Goal: Information Seeking & Learning: Learn about a topic

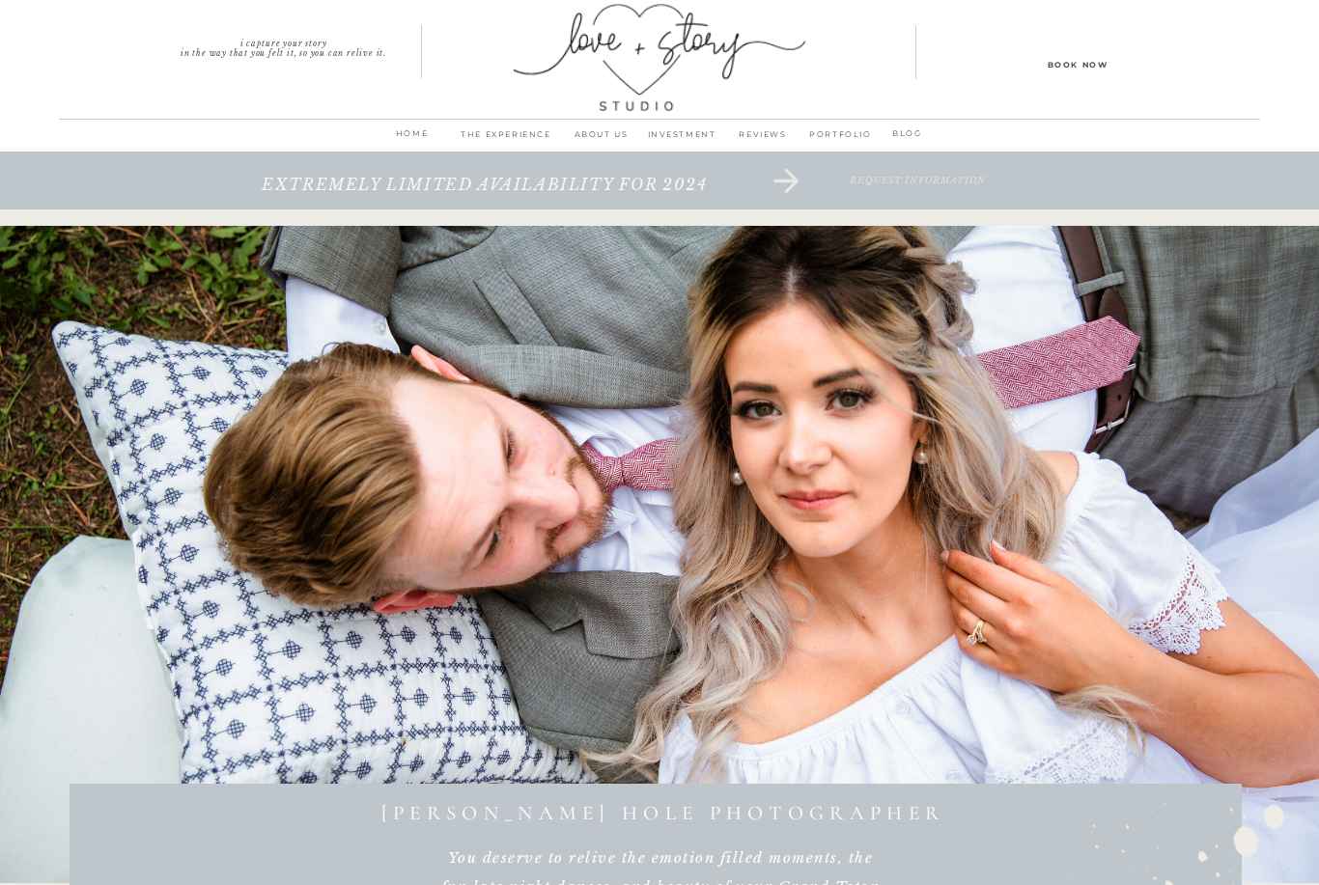
click at [837, 134] on p "PORTFOLIO" at bounding box center [840, 139] width 74 height 27
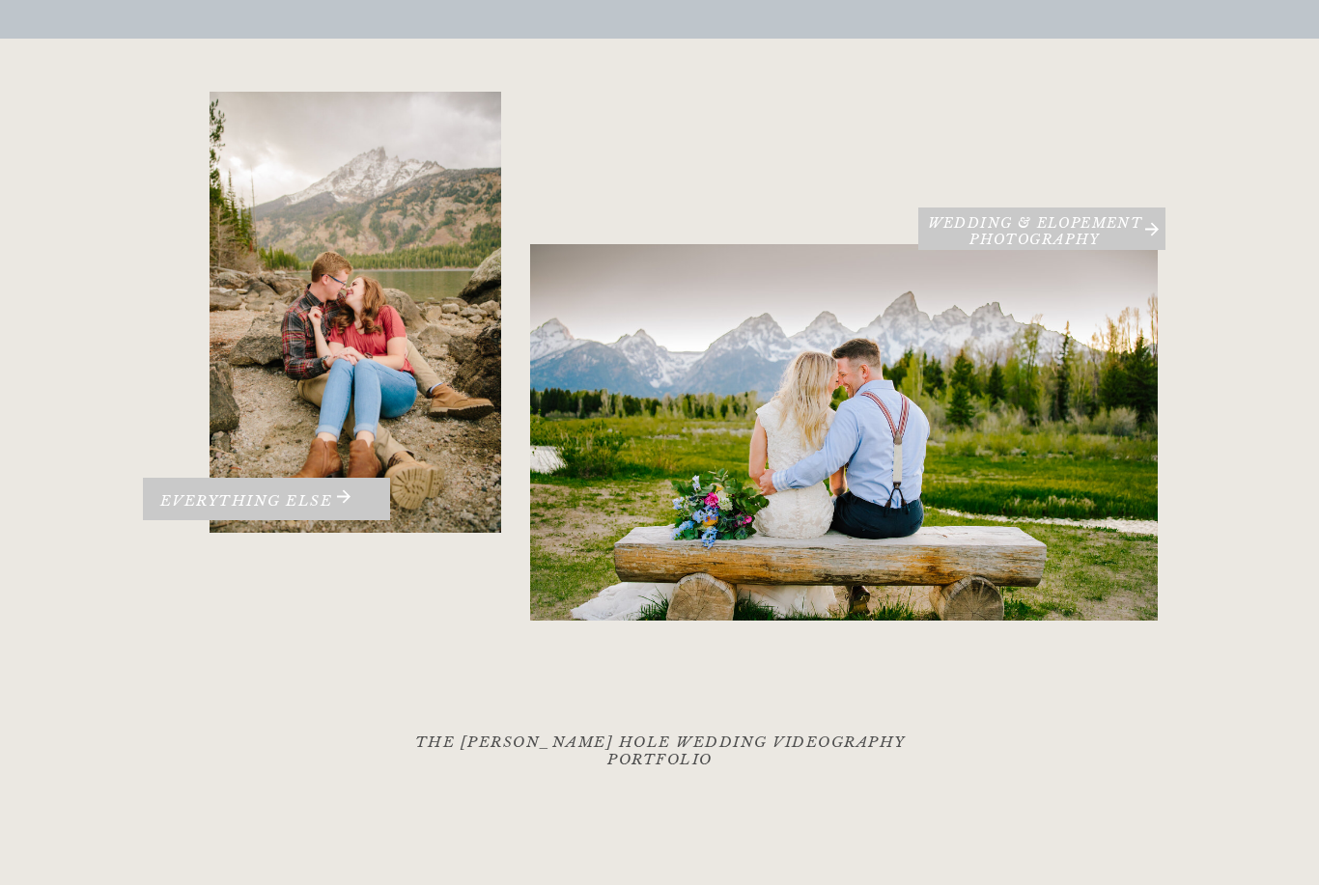
scroll to position [298, 0]
click at [1084, 240] on h3 "Wedding & Elopement PHOTOGRAPHY" at bounding box center [1035, 229] width 234 height 28
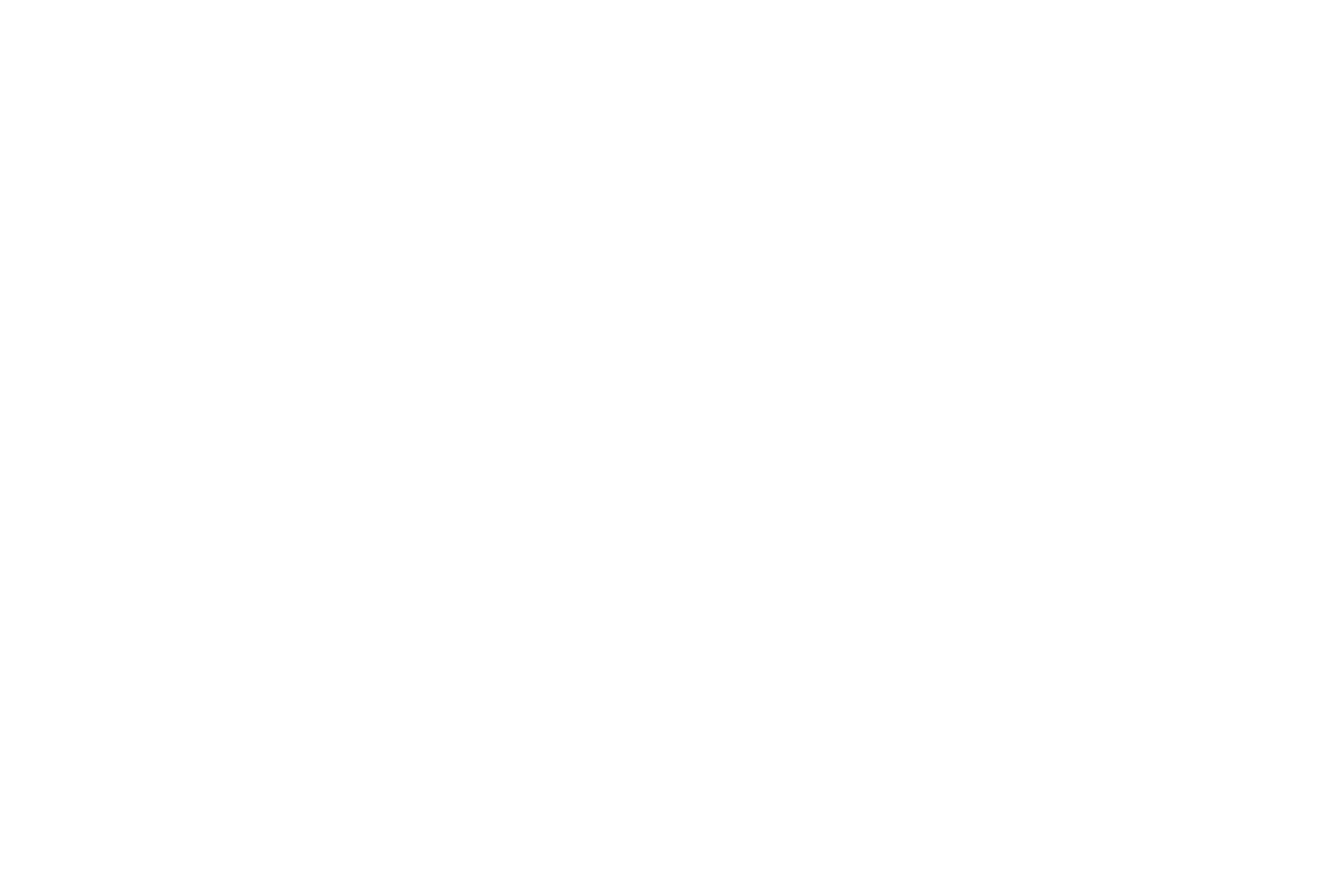
scroll to position [27944, 0]
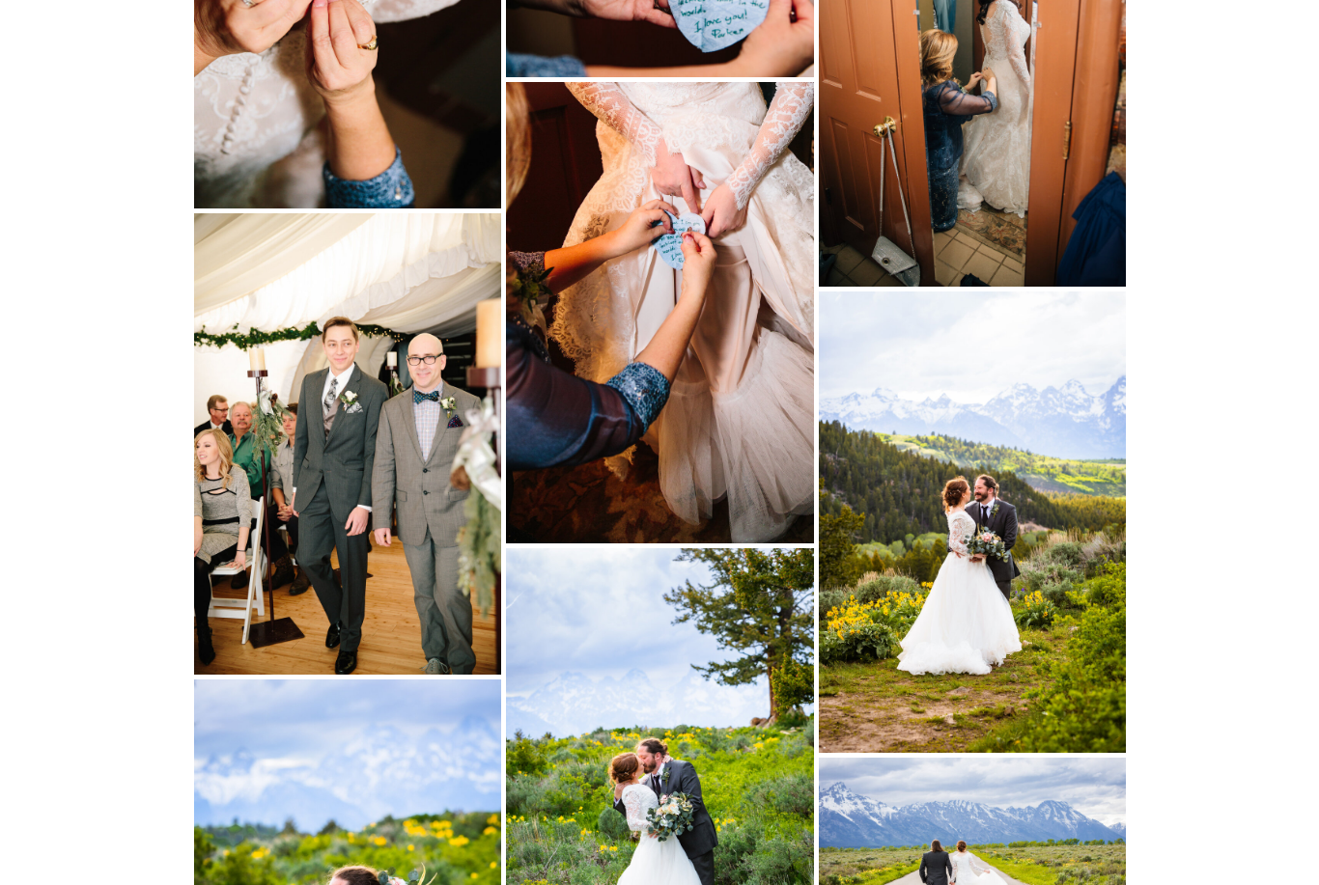
click at [300, 452] on img at bounding box center [347, 443] width 307 height 460
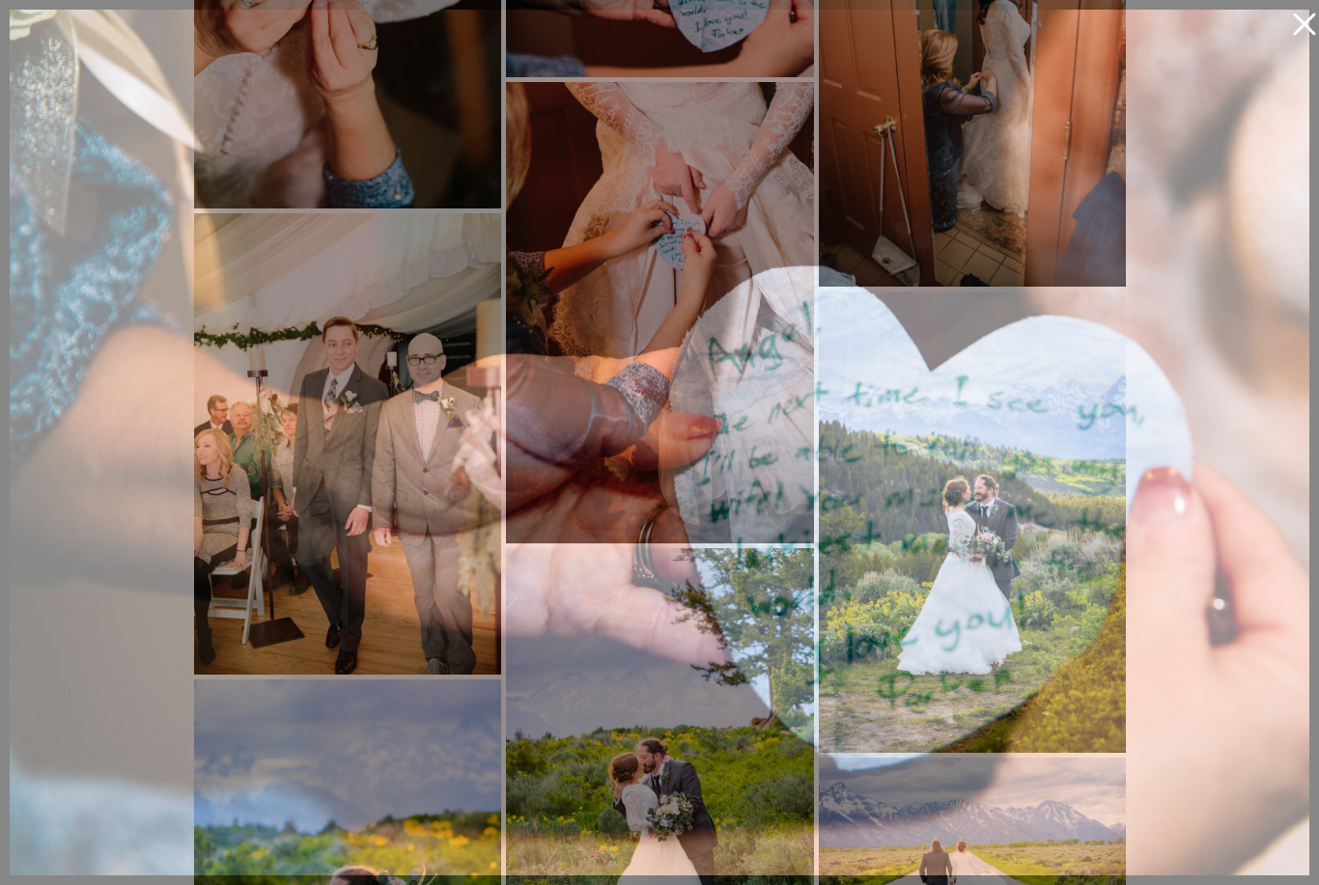
click at [1310, 27] on icon at bounding box center [1299, 19] width 39 height 39
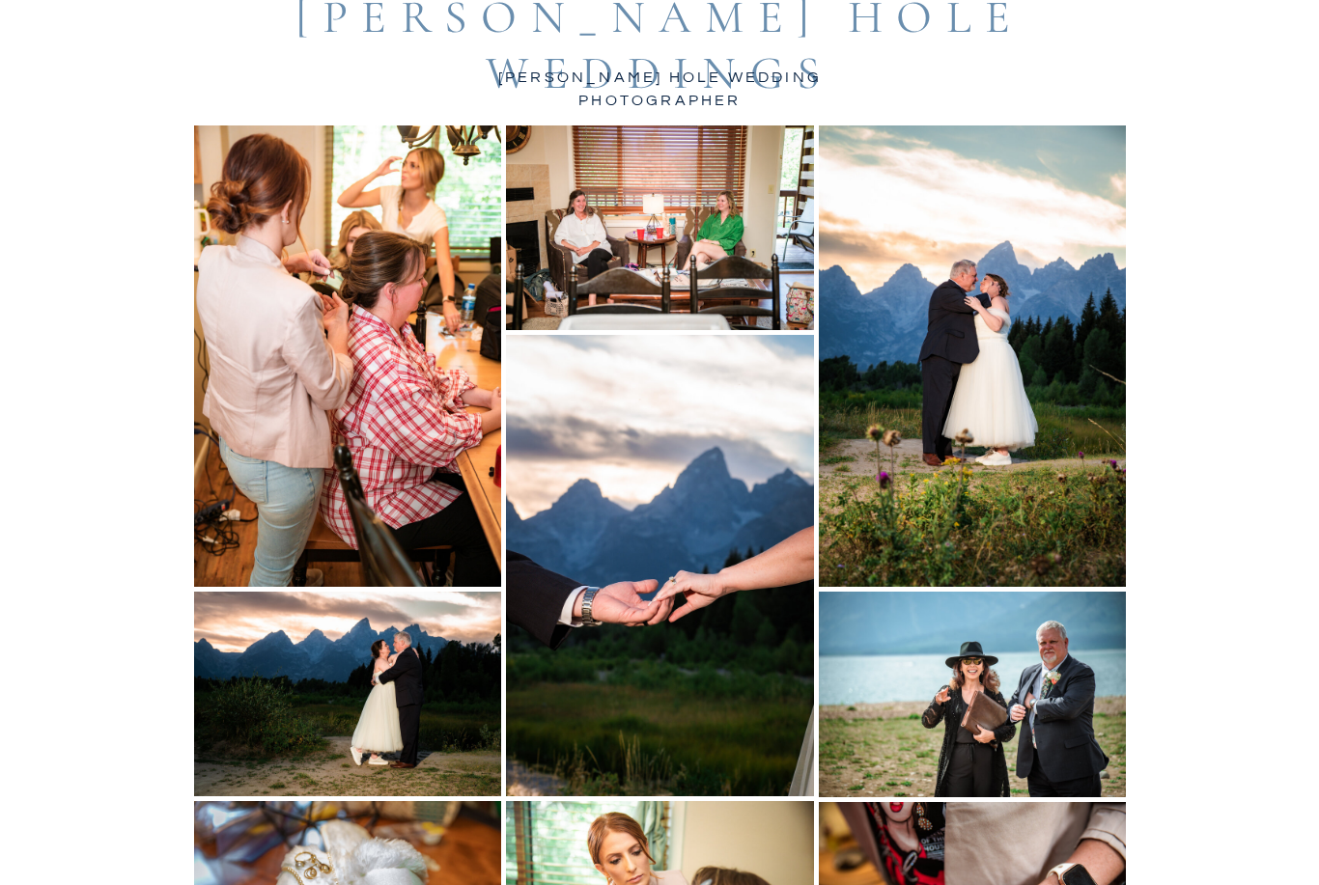
scroll to position [0, 0]
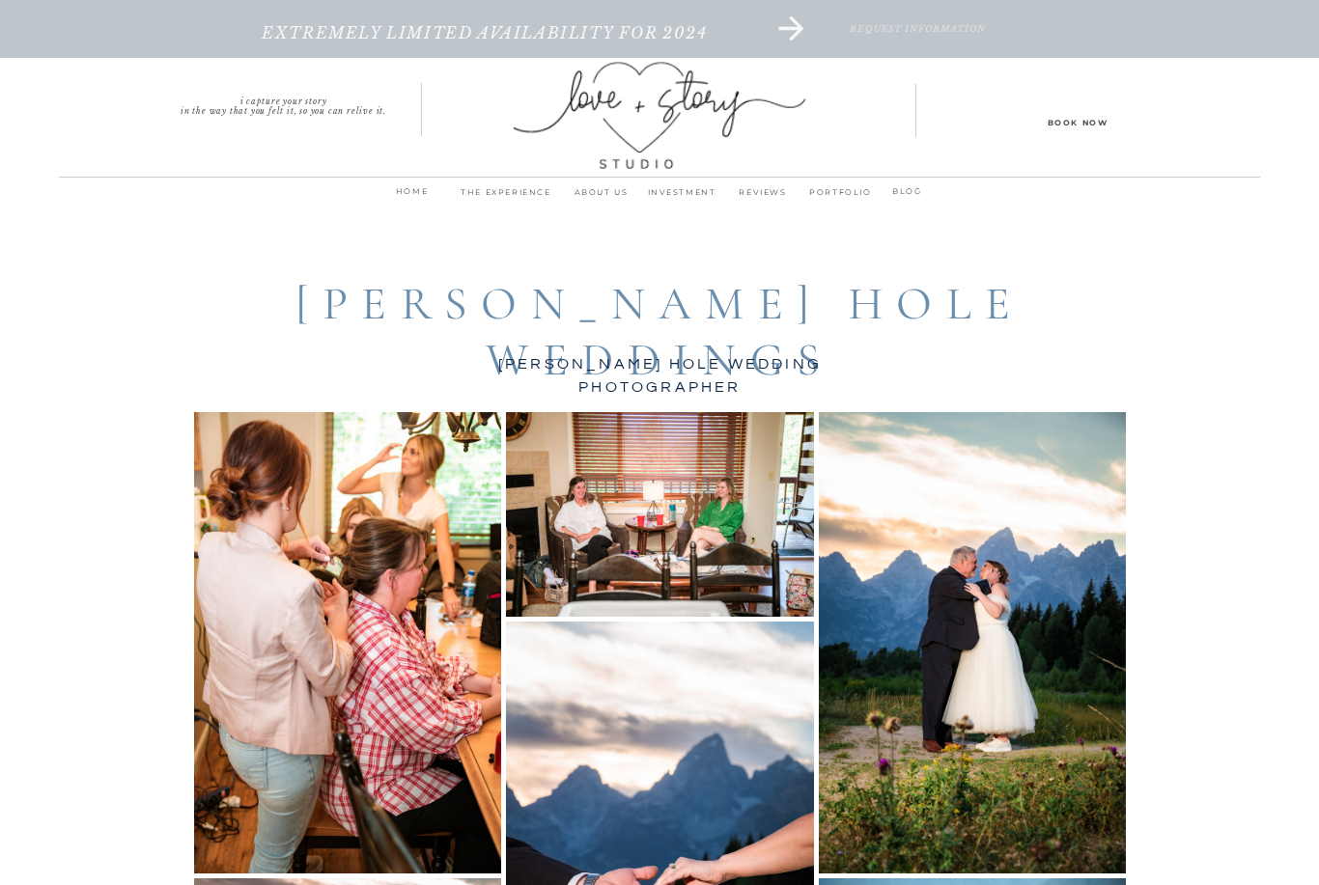
click at [606, 194] on p "ABOUT us" at bounding box center [601, 197] width 80 height 27
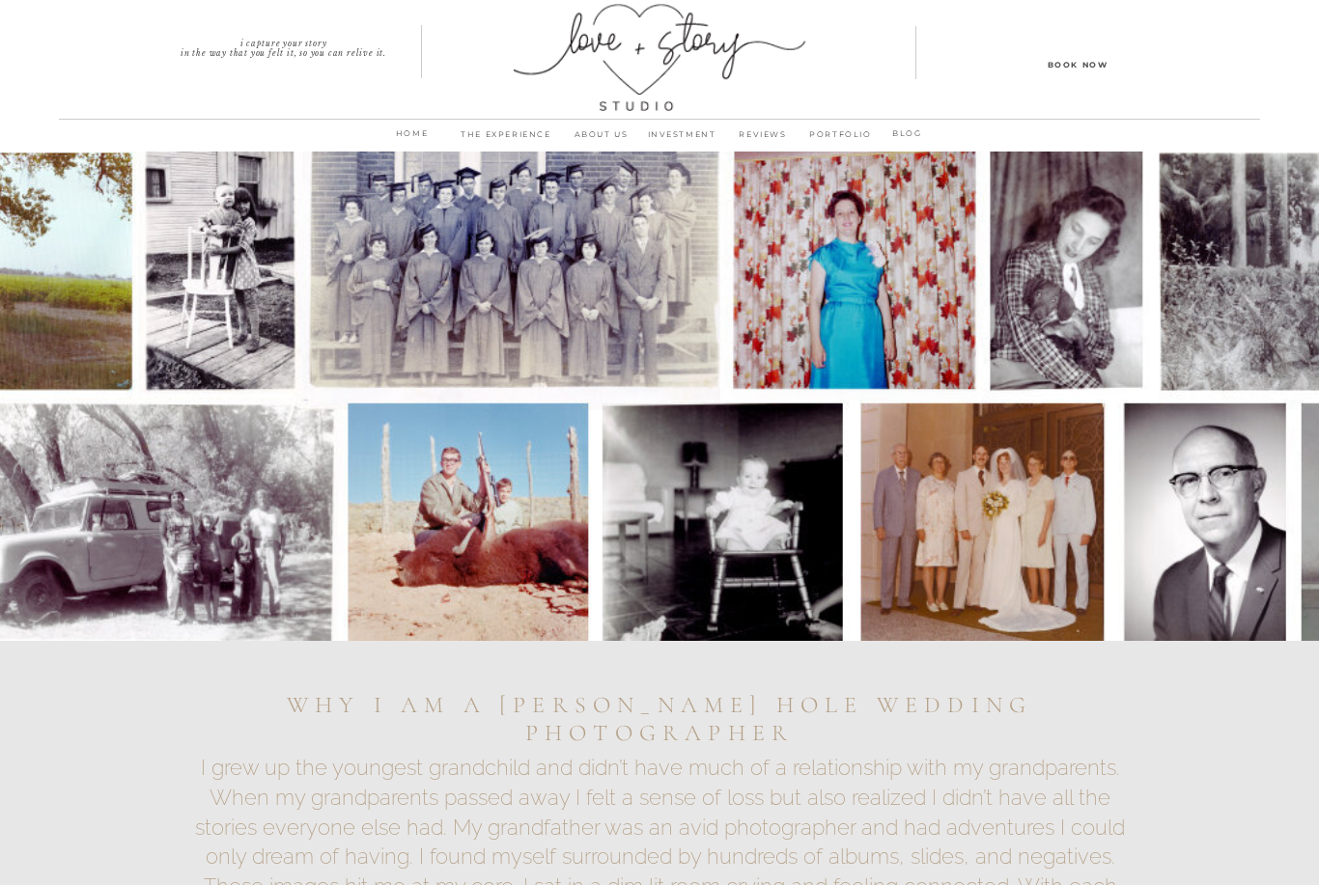
click at [676, 126] on p "INVESTMENT" at bounding box center [681, 139] width 81 height 27
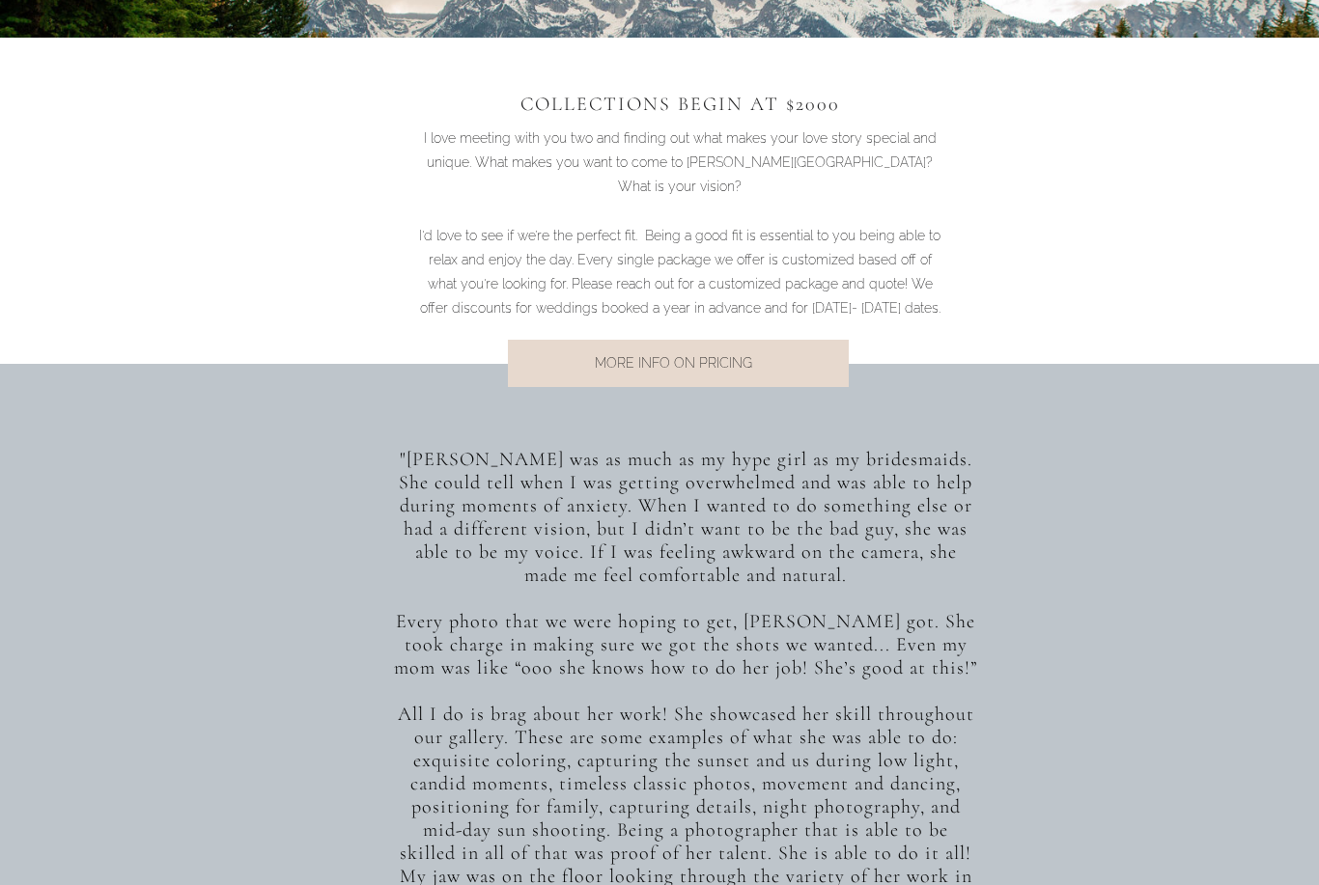
scroll to position [1371, 0]
click at [655, 376] on p "MORE INFO ON PRICING" at bounding box center [673, 365] width 391 height 26
